Goal: Information Seeking & Learning: Learn about a topic

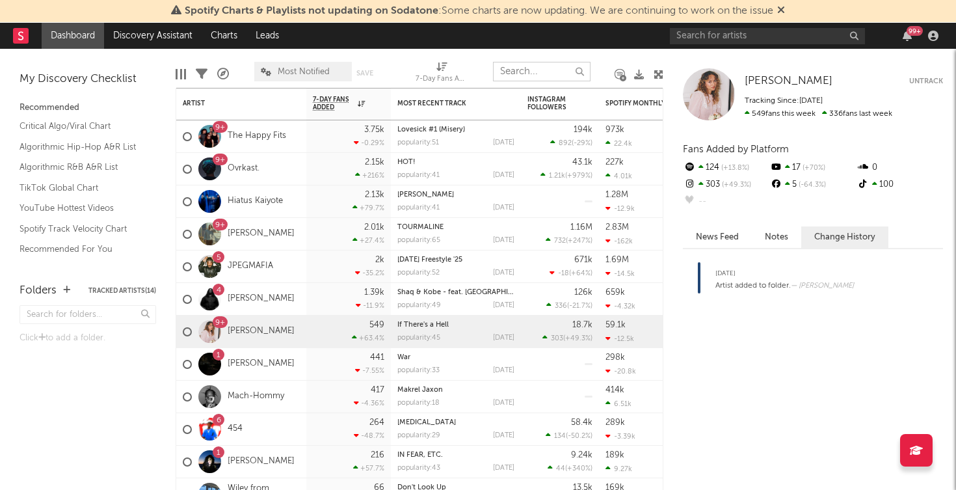
click at [541, 80] on input "text" at bounding box center [542, 72] width 98 height 20
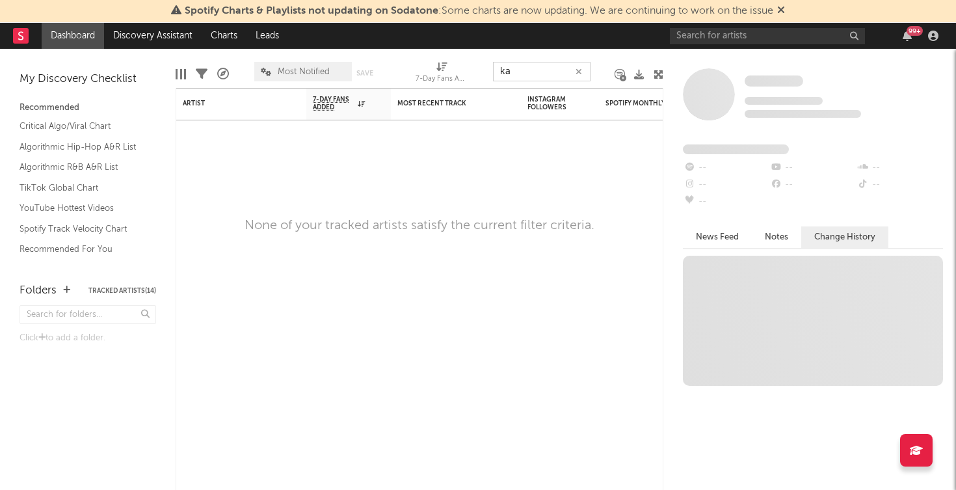
type input "k"
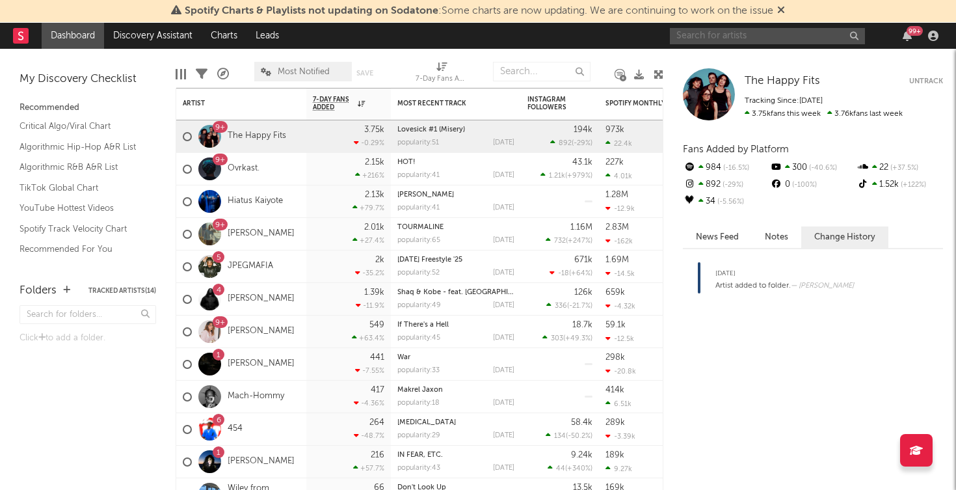
click at [730, 38] on input "text" at bounding box center [767, 36] width 195 height 16
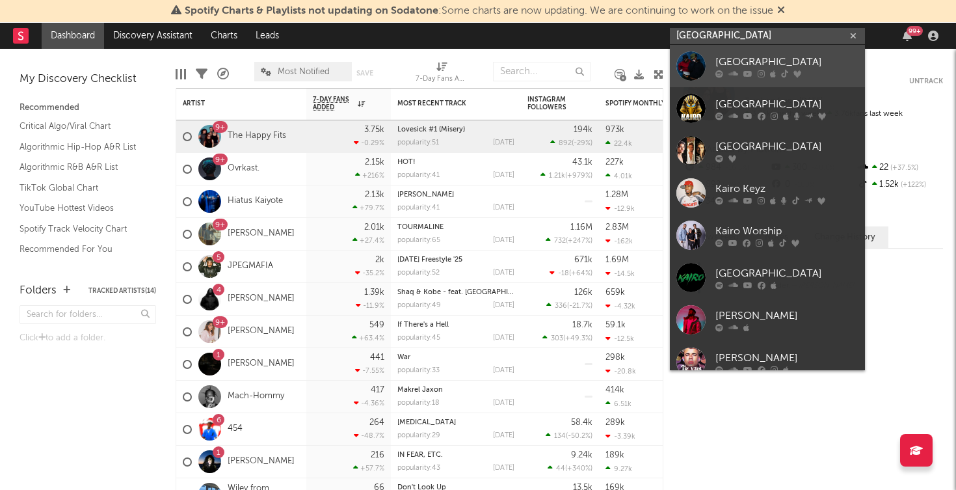
type input "[GEOGRAPHIC_DATA]"
click at [740, 64] on div "[GEOGRAPHIC_DATA]" at bounding box center [786, 62] width 143 height 16
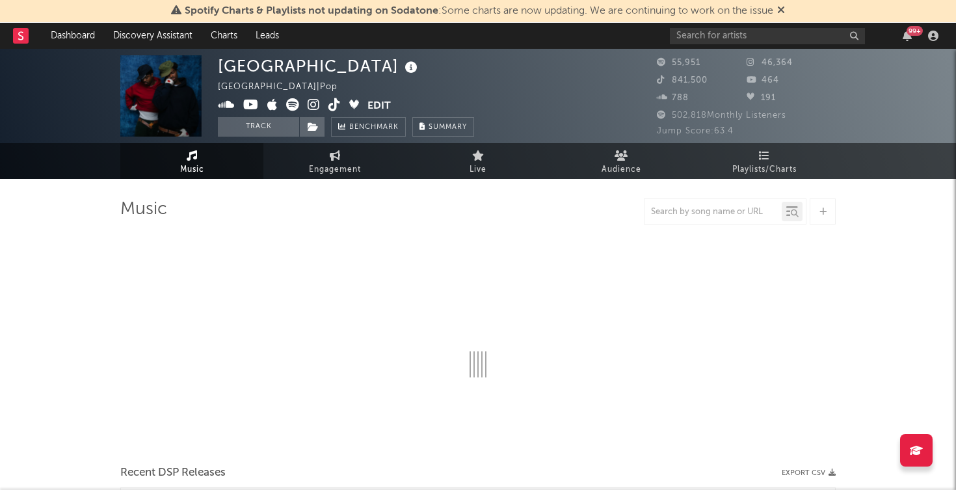
select select "6m"
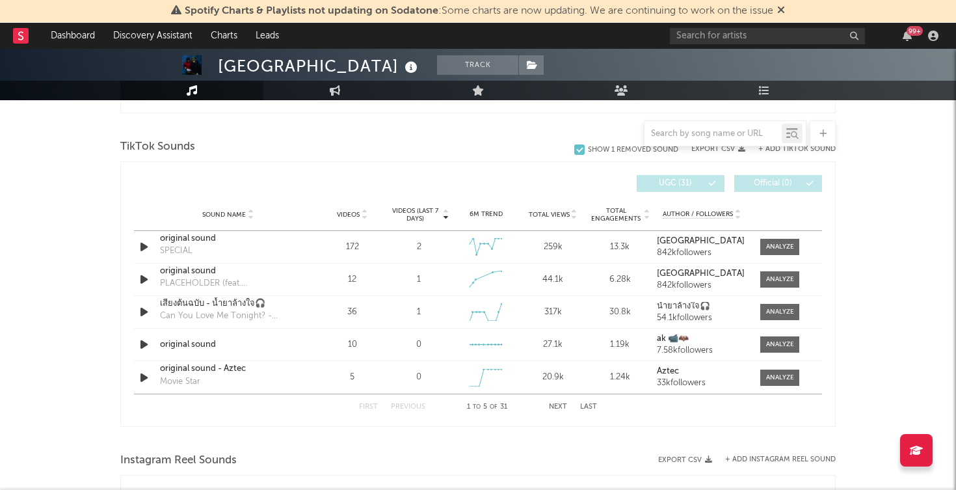
scroll to position [853, 0]
click at [107, 376] on div "KAIRO Track [GEOGRAPHIC_DATA] | Pop Edit Track Benchmark Summary 55,951 46,364 …" at bounding box center [478, 178] width 956 height 1964
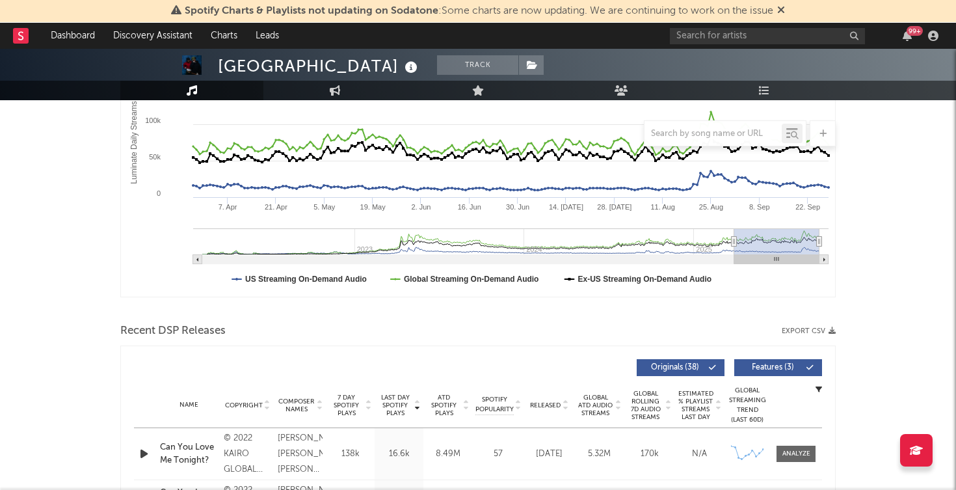
scroll to position [0, 0]
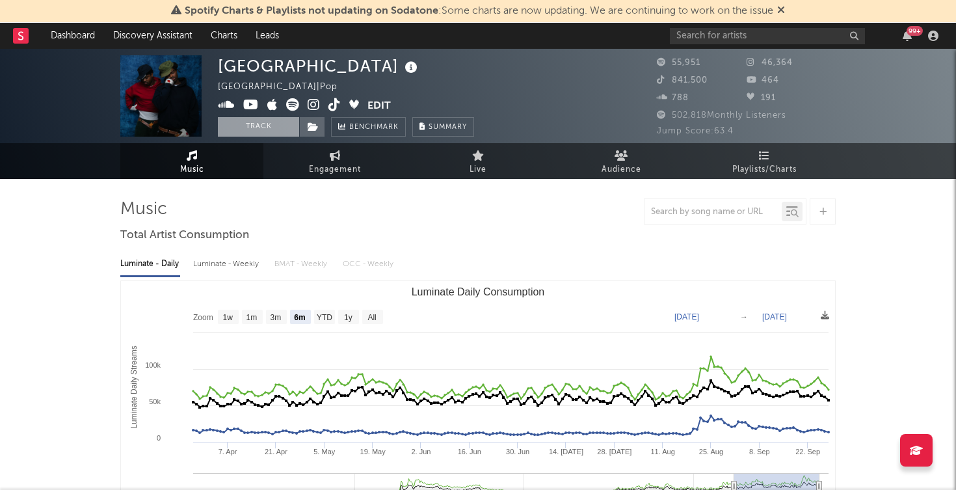
click at [282, 126] on button "Track" at bounding box center [258, 127] width 81 height 20
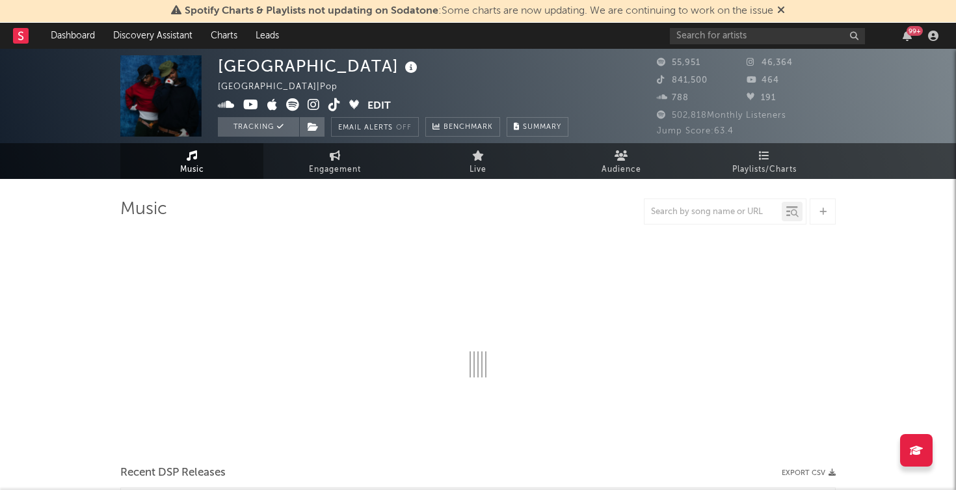
select select "6m"
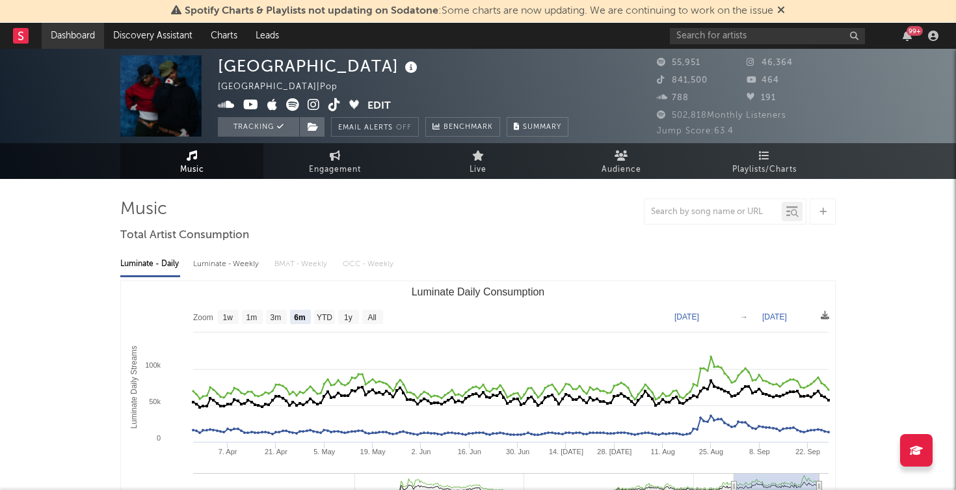
click at [73, 36] on link "Dashboard" at bounding box center [73, 36] width 62 height 26
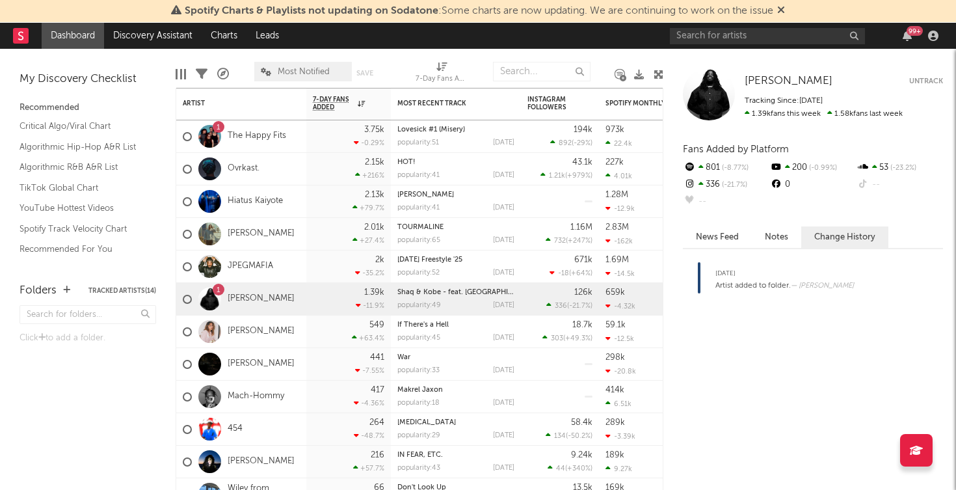
click at [120, 400] on div "Folders Tracked Artists ( 14 ) Click to add a folder." at bounding box center [88, 379] width 176 height 220
